Goal: Information Seeking & Learning: Learn about a topic

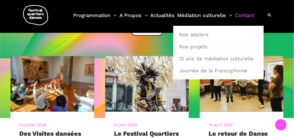
scroll to position [100, 0]
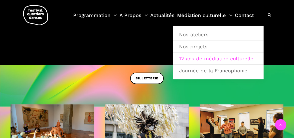
click at [197, 58] on link "12 ans de médiation culturelle" at bounding box center [218, 59] width 85 height 12
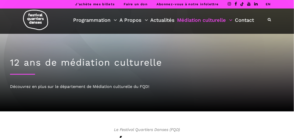
click at [268, 4] on link "EN" at bounding box center [267, 4] width 5 height 4
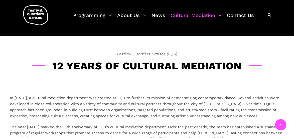
scroll to position [75, 0]
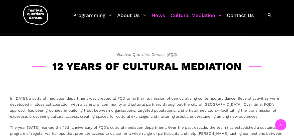
click at [159, 16] on link "News" at bounding box center [158, 18] width 14 height 15
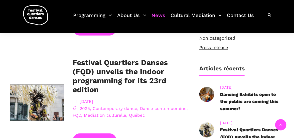
scroll to position [175, 0]
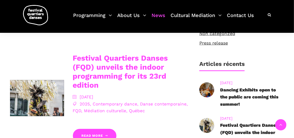
click at [111, 74] on link "Festival Quartiers Danses (FQD) unveils the indoor programming for its 23rd edi…" at bounding box center [120, 72] width 95 height 36
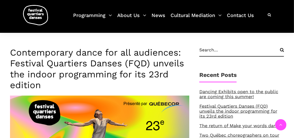
scroll to position [150, 0]
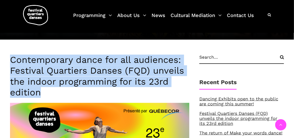
drag, startPoint x: 44, startPoint y: 95, endPoint x: 12, endPoint y: 60, distance: 48.3
click at [12, 60] on h3 "Contemporary dance for all audiences: Festival Quartiers Danses (FQD) unveils t…" at bounding box center [99, 76] width 179 height 43
click at [75, 92] on h3 "Contemporary dance for all audiences: Festival Quartiers Danses (FQD) unveils t…" at bounding box center [99, 76] width 179 height 43
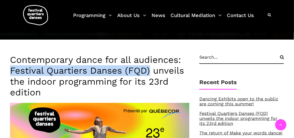
drag, startPoint x: 149, startPoint y: 69, endPoint x: 8, endPoint y: 71, distance: 141.1
copy h3 "Festival Quartiers Danses (FQD)"
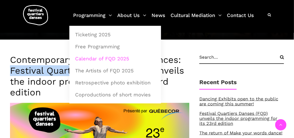
click at [102, 59] on link "Calendar of FQD 2025" at bounding box center [115, 59] width 86 height 12
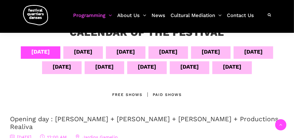
click at [210, 52] on div "[DATE]" at bounding box center [210, 51] width 19 height 9
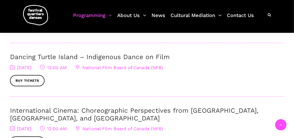
scroll to position [225, 0]
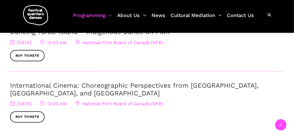
click at [31, 85] on link "International Cinema: Choreographic Perspectives from [GEOGRAPHIC_DATA], [GEOGR…" at bounding box center [134, 89] width 248 height 15
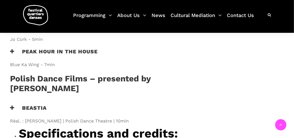
scroll to position [525, 0]
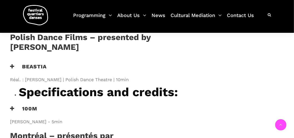
click at [41, 118] on span "Monika Szpunar - 5min" at bounding box center [96, 121] width 173 height 7
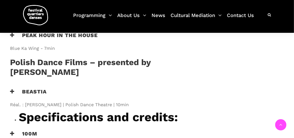
drag, startPoint x: 71, startPoint y: 84, endPoint x: 10, endPoint y: 84, distance: 61.0
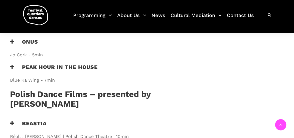
scroll to position [475, 0]
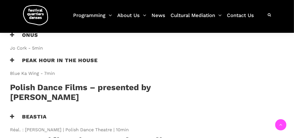
drag, startPoint x: 137, startPoint y: 67, endPoint x: 12, endPoint y: 55, distance: 124.9
click at [12, 113] on div "Beastia Réal. : Iwona Pasińska | Polish Dance Theatre | 10min" at bounding box center [96, 124] width 183 height 22
copy div "Beastia Réal. : Iwona Pasińska | Polish Dance Theatre | 10min"
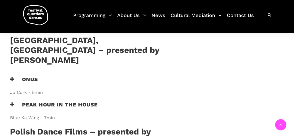
scroll to position [400, 0]
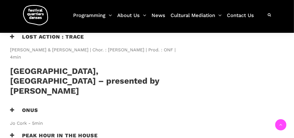
drag, startPoint x: 128, startPoint y: 111, endPoint x: 13, endPoint y: 101, distance: 115.5
drag, startPoint x: 120, startPoint y: 111, endPoint x: 42, endPoint y: 107, distance: 77.9
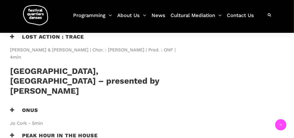
drag, startPoint x: 152, startPoint y: 101, endPoint x: 170, endPoint y: 108, distance: 19.0
copy h3 "Regina Lissowska-Postaremczak"
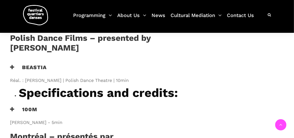
scroll to position [525, 0]
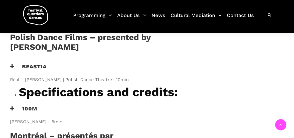
click at [32, 105] on h3 "100m" at bounding box center [23, 111] width 27 height 13
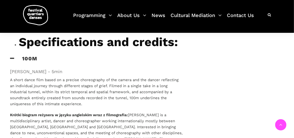
scroll to position [500, 0]
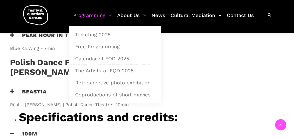
click at [94, 16] on link "Programming" at bounding box center [92, 18] width 39 height 15
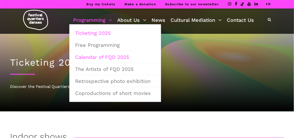
click at [99, 58] on link "Calendar of FQD 2025" at bounding box center [115, 57] width 86 height 12
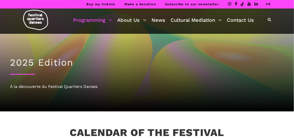
scroll to position [100, 0]
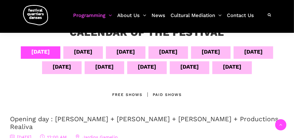
click at [142, 68] on div "Sept 12" at bounding box center [147, 66] width 19 height 9
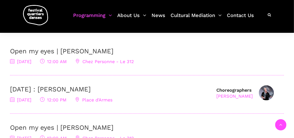
scroll to position [175, 0]
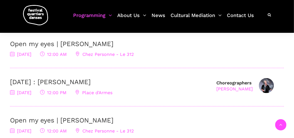
click at [83, 81] on link "[DATE] : [PERSON_NAME]" at bounding box center [50, 82] width 81 height 8
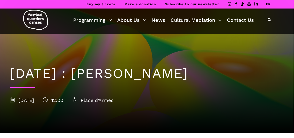
click at [180, 110] on div "[DATE] : [PERSON_NAME] [DATE] 12:00 Place [PERSON_NAME]" at bounding box center [147, 83] width 284 height 99
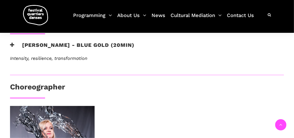
scroll to position [250, 0]
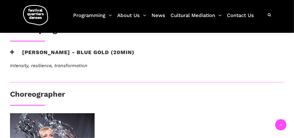
click at [110, 53] on h3 "[PERSON_NAME] - Blue Gold (20min)" at bounding box center [72, 55] width 124 height 13
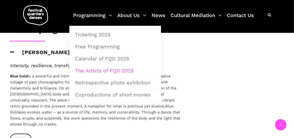
click at [101, 71] on link "The Artists of FQD 2025" at bounding box center [115, 71] width 86 height 12
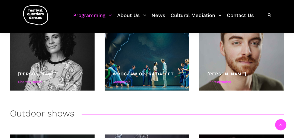
scroll to position [975, 0]
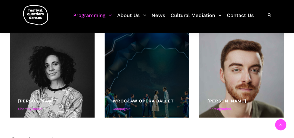
click at [171, 96] on div at bounding box center [147, 75] width 85 height 85
click at [141, 103] on link "Wrocław Opera Ballet" at bounding box center [143, 100] width 61 height 5
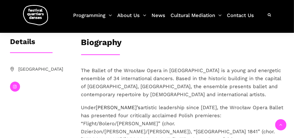
scroll to position [125, 0]
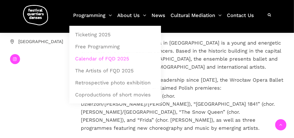
click at [98, 57] on link "Calendar of FQD 2025" at bounding box center [115, 59] width 86 height 12
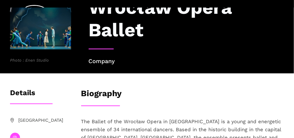
scroll to position [75, 0]
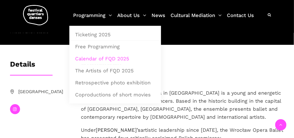
click at [89, 60] on link "Calendar of FQD 2025" at bounding box center [115, 59] width 86 height 12
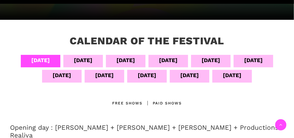
scroll to position [100, 0]
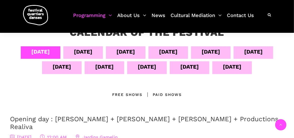
click at [107, 68] on div "[DATE]" at bounding box center [104, 66] width 19 height 9
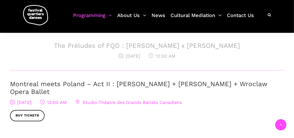
scroll to position [325, 0]
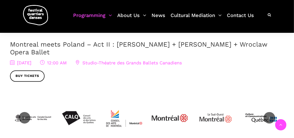
scroll to position [350, 0]
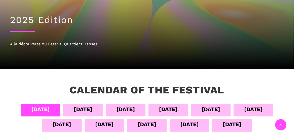
scroll to position [100, 0]
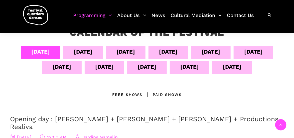
click at [156, 65] on div "[DATE]" at bounding box center [147, 67] width 40 height 13
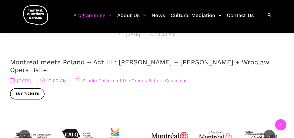
scroll to position [325, 0]
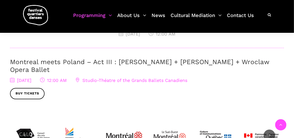
click at [33, 64] on link "Montreal meets Poland – Act III : Hélène Simoneau Danse + Jane Mappin + Wroclaw…" at bounding box center [139, 65] width 259 height 15
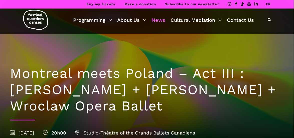
click at [159, 20] on link "News" at bounding box center [158, 20] width 14 height 9
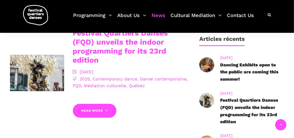
scroll to position [175, 0]
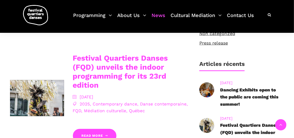
click at [109, 67] on link "Festival Quartiers Danses (FQD) unveils the indoor programming for its 23rd edi…" at bounding box center [120, 72] width 95 height 36
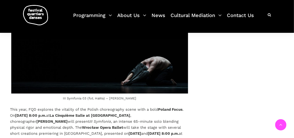
scroll to position [950, 0]
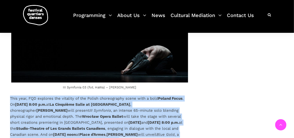
drag, startPoint x: 9, startPoint y: 64, endPoint x: 186, endPoint y: 109, distance: 182.4
click at [186, 109] on div "Contemporary dance for all audiences: Festival Quartiers Danses (FQD) unveils t…" at bounding box center [99, 47] width 189 height 1587
click at [185, 96] on p "This year, FQD explores the vitality of the Polish choreography scene with a bo…" at bounding box center [99, 120] width 179 height 48
drag, startPoint x: 11, startPoint y: 63, endPoint x: 191, endPoint y: 110, distance: 186.1
click at [191, 110] on div "Contemporary dance for all audiences: Festival Quartiers Danses (FQD) unveils t…" at bounding box center [99, 47] width 189 height 1587
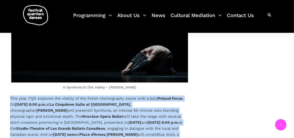
copy p "This year, FQD explores the vitality of the Polish choreography scene with a bo…"
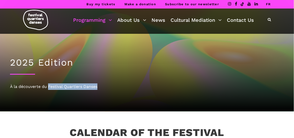
drag, startPoint x: 102, startPoint y: 87, endPoint x: 49, endPoint y: 89, distance: 53.3
click at [49, 89] on div "À la découverte du Festival Quartiers Danses" at bounding box center [147, 86] width 274 height 7
copy div "Festival Quartiers Danses"
